Goal: Transaction & Acquisition: Book appointment/travel/reservation

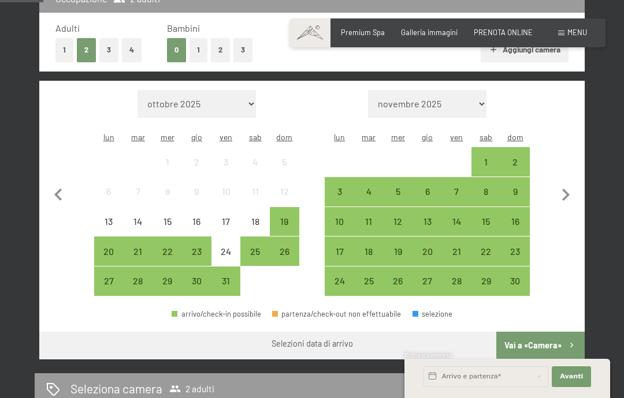
scroll to position [278, 0]
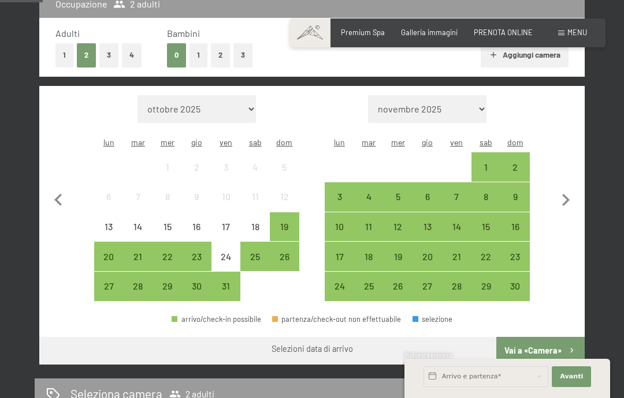
click at [559, 199] on icon "button" at bounding box center [565, 200] width 24 height 24
select select "[DATE]"
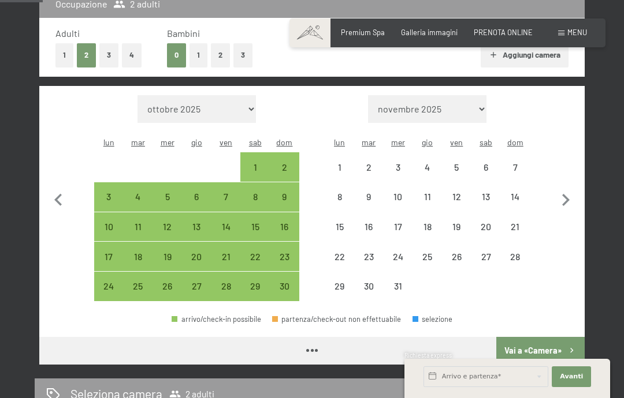
select select "[DATE]"
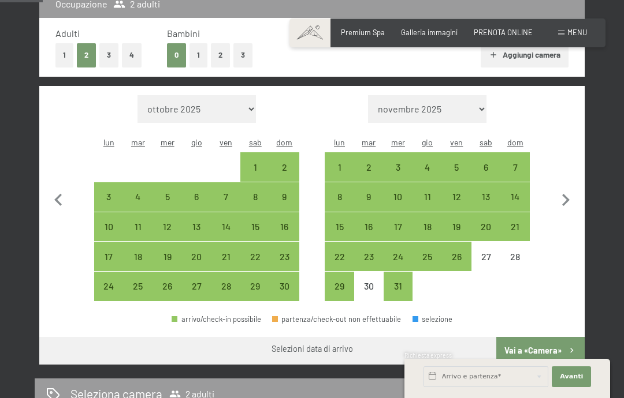
click at [486, 163] on div "6" at bounding box center [485, 176] width 27 height 27
select select "[DATE]"
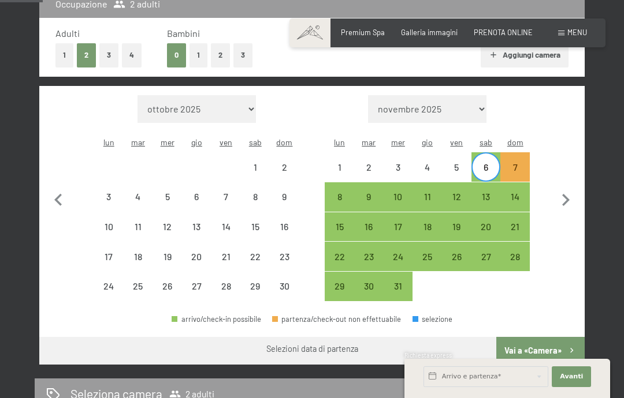
click at [512, 163] on div "7" at bounding box center [514, 176] width 27 height 27
select select "[DATE]"
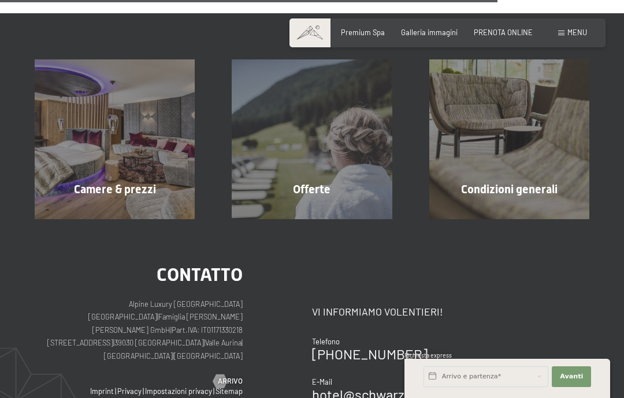
scroll to position [979, 0]
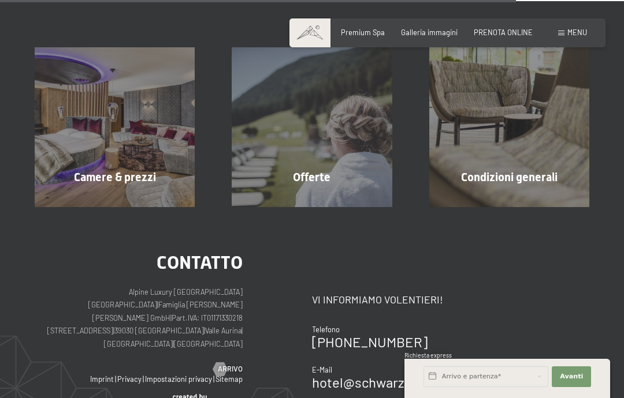
click at [1, 152] on div "Camere & prezzi mostra altro Offerte mostra altro Condizioni generali mostra al…" at bounding box center [312, 127] width 624 height 160
